Goal: Information Seeking & Learning: Learn about a topic

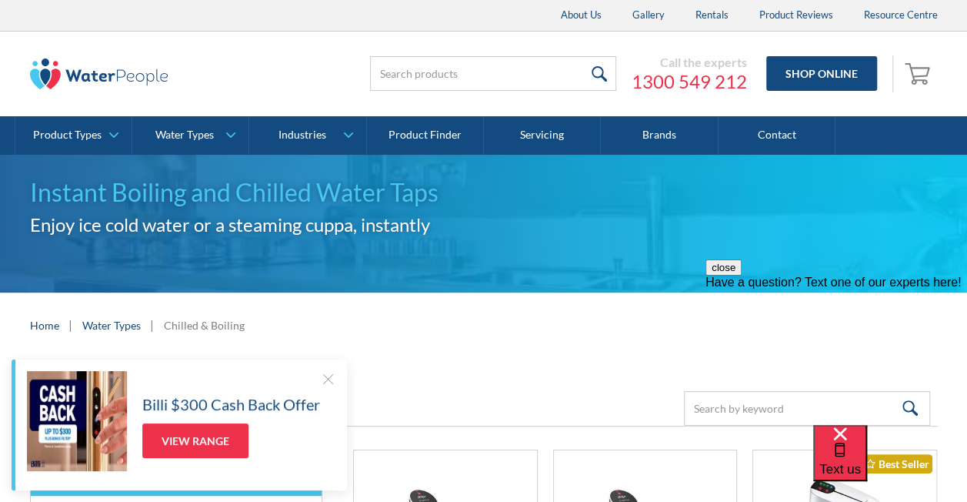
click at [325, 382] on div at bounding box center [327, 378] width 15 height 15
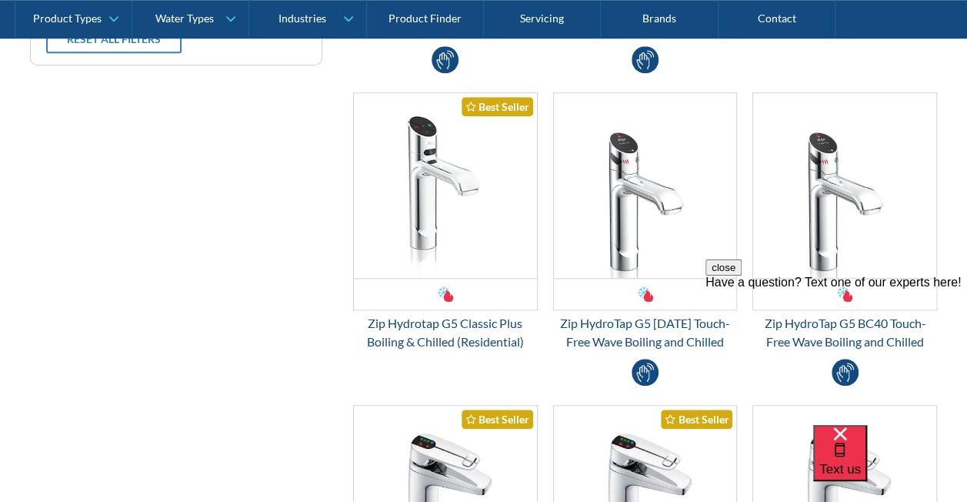
scroll to position [712, 0]
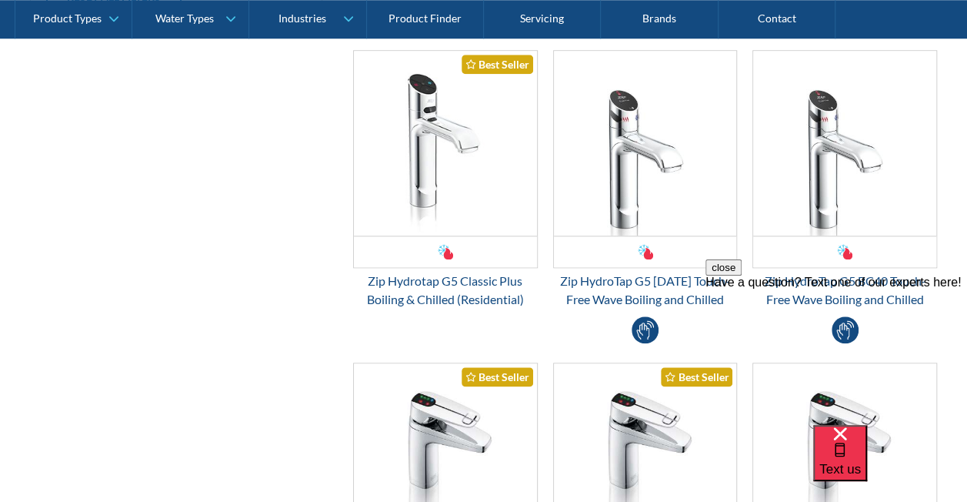
click at [459, 135] on img "Email Form 3" at bounding box center [445, 143] width 183 height 185
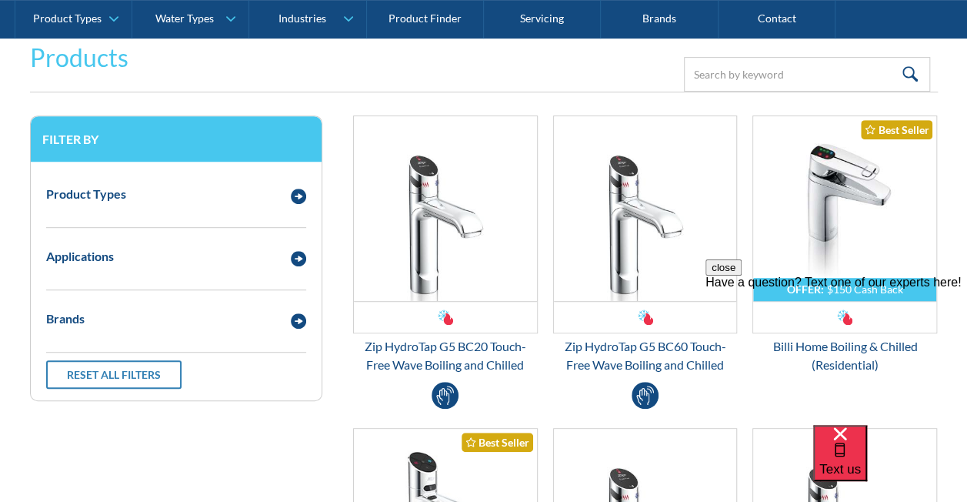
scroll to position [382, 0]
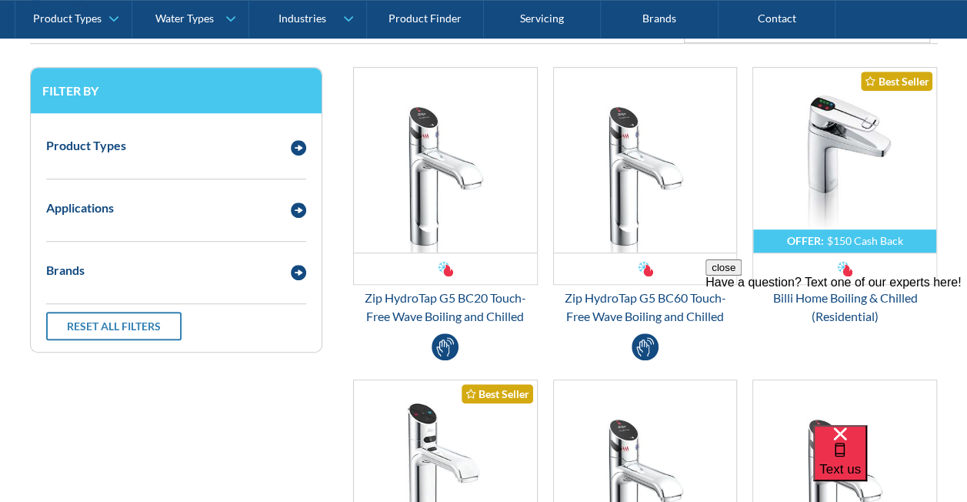
click at [797, 158] on img "Email Form 3" at bounding box center [844, 160] width 183 height 185
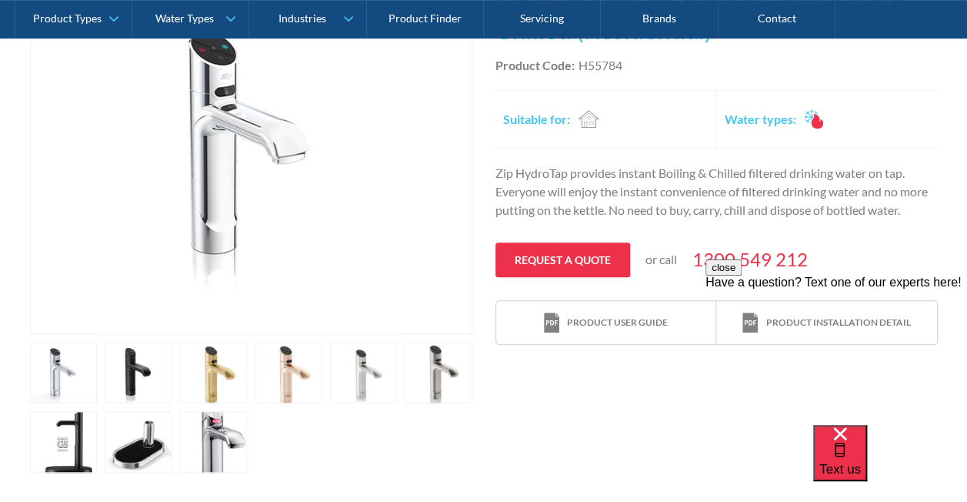
scroll to position [391, 0]
click at [204, 390] on link "open lightbox" at bounding box center [214, 372] width 68 height 62
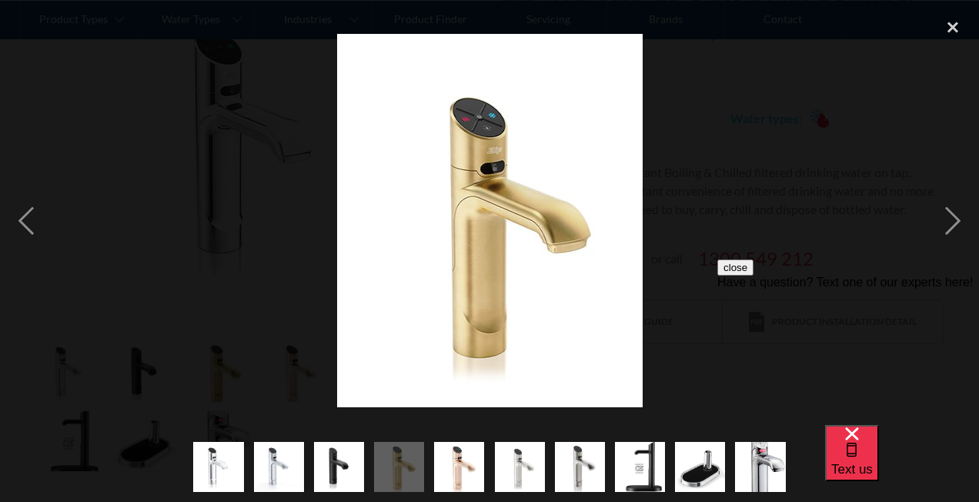
click at [950, 32] on div "close lightbox" at bounding box center [952, 27] width 52 height 34
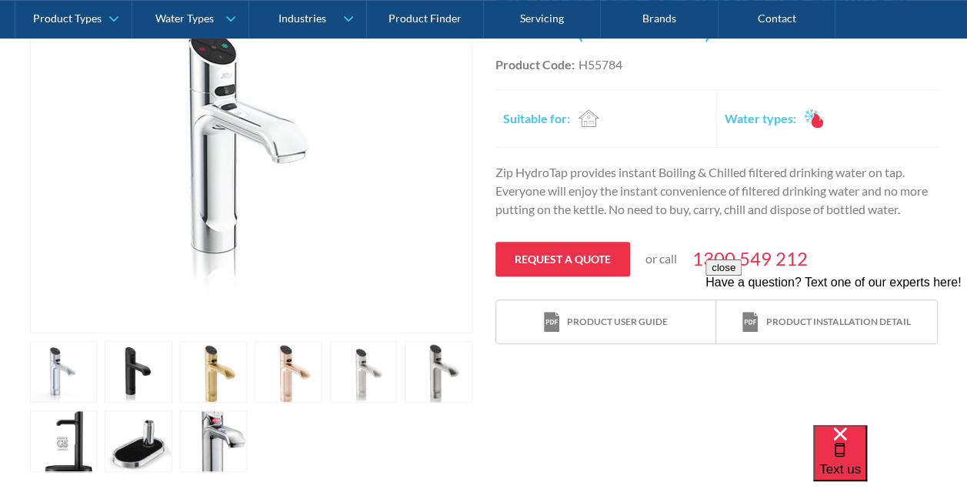
scroll to position [0, 0]
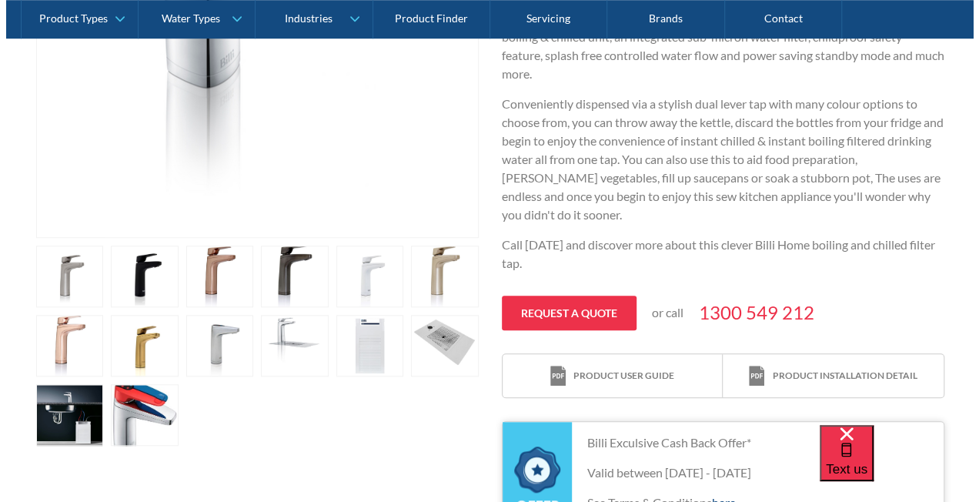
scroll to position [576, 0]
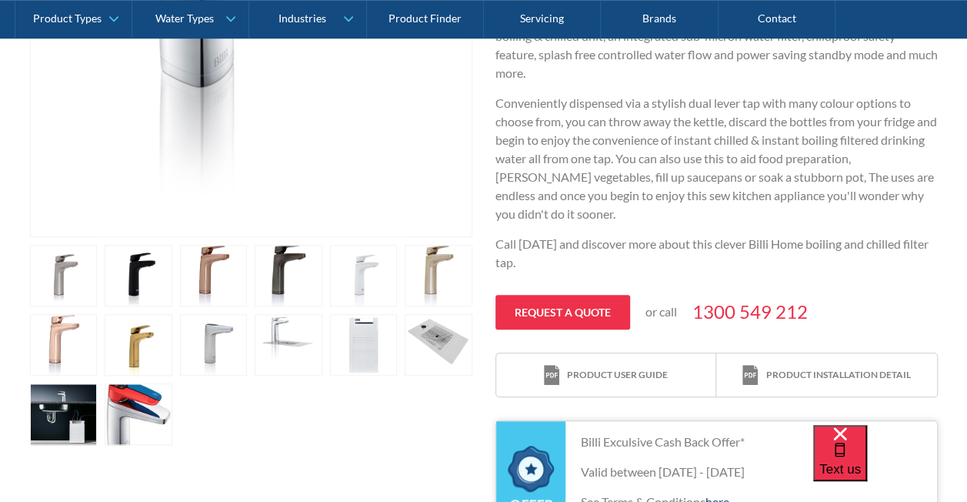
click at [112, 337] on link "open lightbox" at bounding box center [139, 345] width 68 height 62
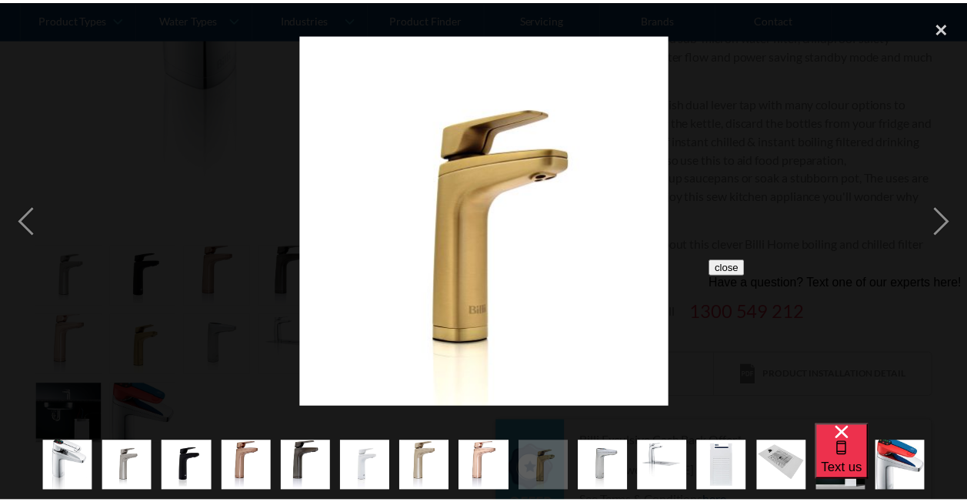
scroll to position [0, 0]
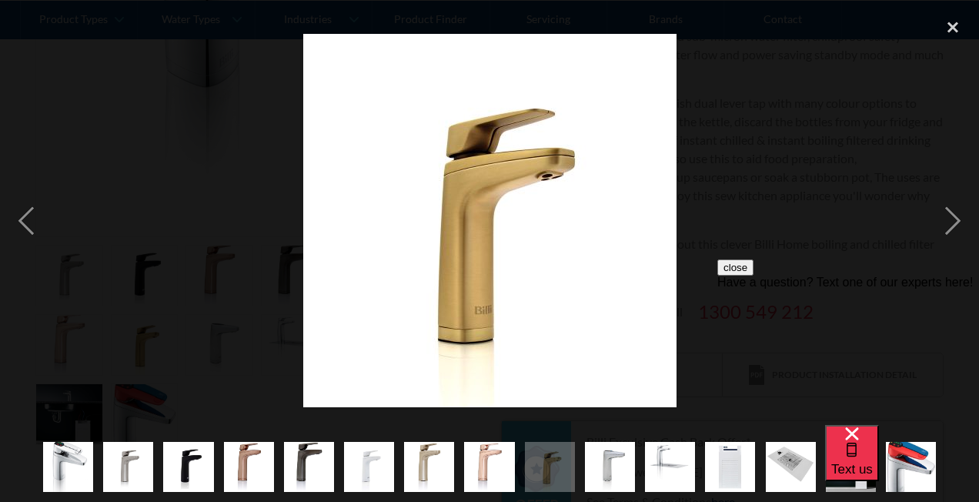
click at [955, 228] on div "next image" at bounding box center [952, 221] width 52 height 422
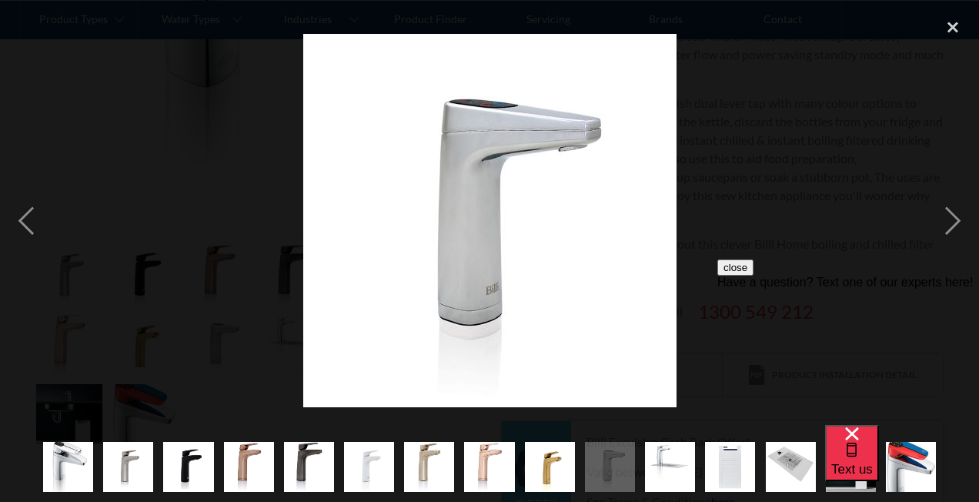
click at [955, 228] on div "next image" at bounding box center [952, 221] width 52 height 422
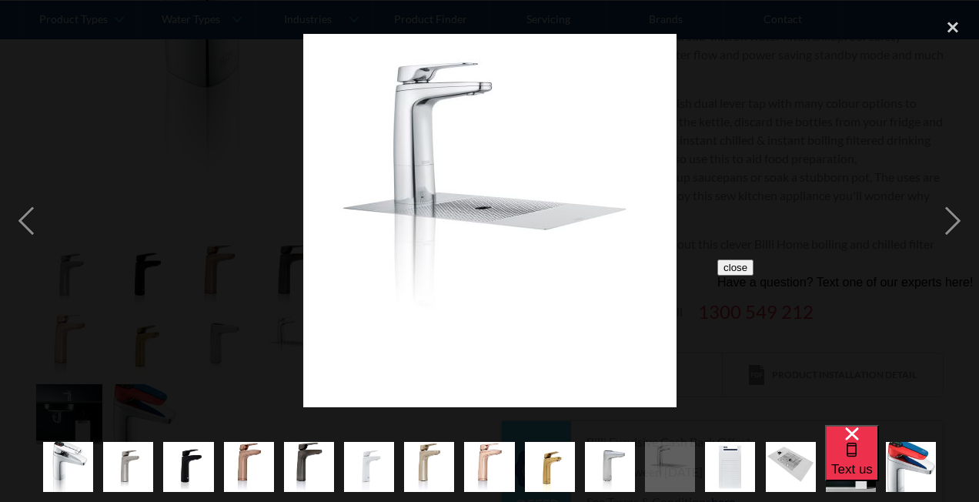
click at [955, 228] on div "next image" at bounding box center [952, 221] width 52 height 422
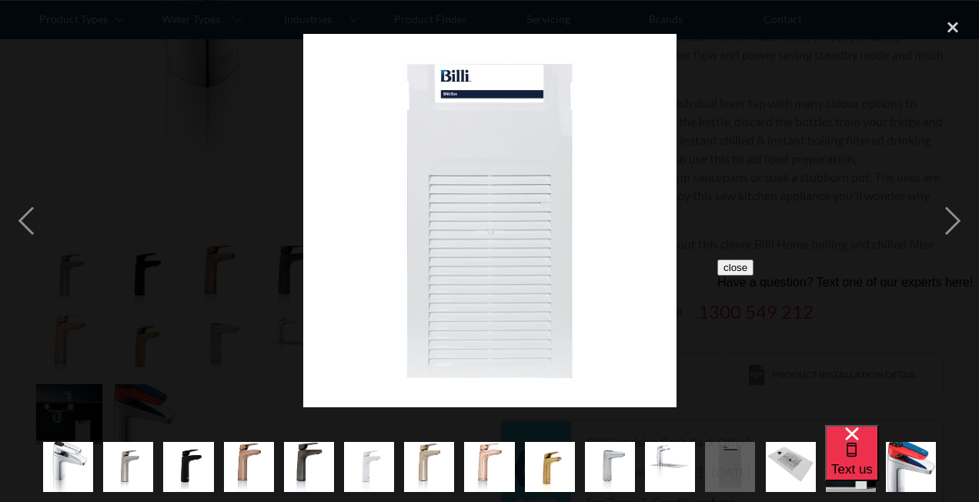
click at [958, 26] on div "close lightbox" at bounding box center [952, 27] width 52 height 34
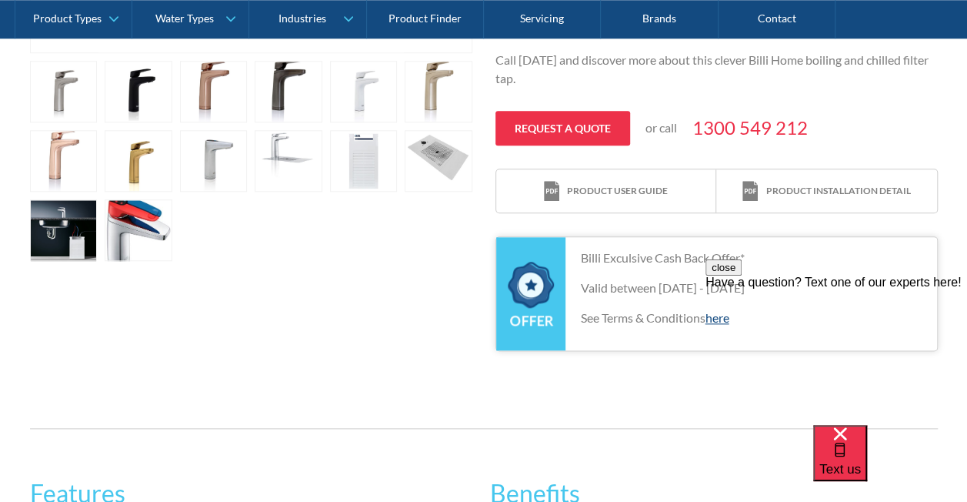
scroll to position [760, 0]
click at [826, 188] on div "Product installation detail" at bounding box center [838, 190] width 145 height 14
